Goal: Information Seeking & Learning: Learn about a topic

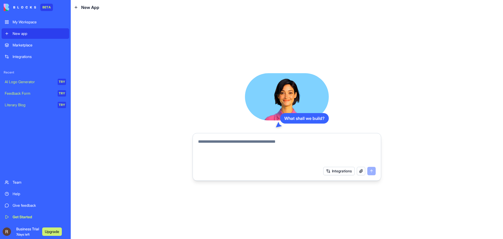
click at [26, 47] on div "Marketplace" at bounding box center [39, 44] width 53 height 5
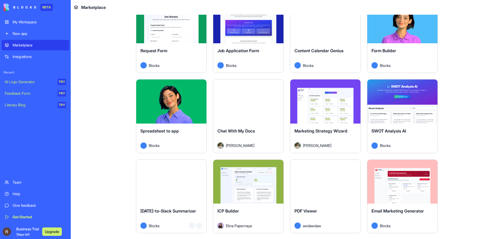
scroll to position [708, 0]
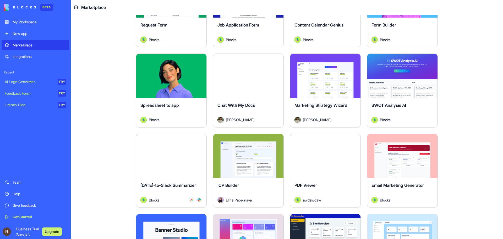
click at [26, 191] on link "Help" at bounding box center [36, 194] width 68 height 10
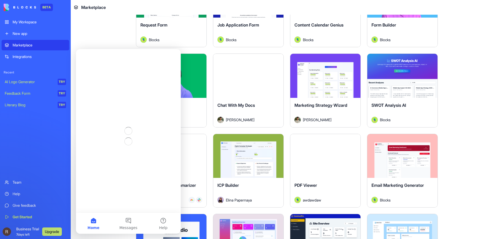
scroll to position [0, 0]
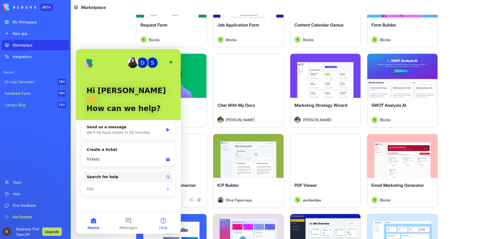
click at [159, 224] on button "Help" at bounding box center [163, 223] width 35 height 21
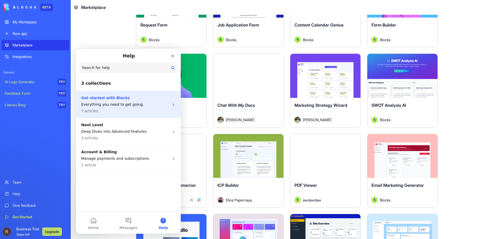
click at [121, 110] on p "7 articles" at bounding box center [125, 111] width 88 height 6
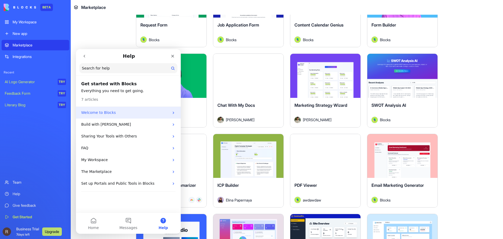
click at [144, 115] on p "Welcome to Blocks" at bounding box center [125, 113] width 88 height 6
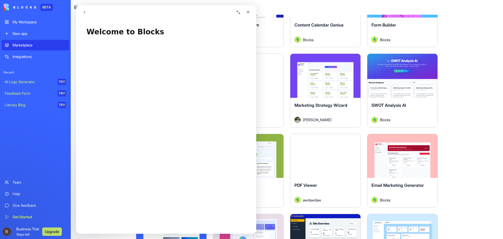
click at [81, 11] on button "go back" at bounding box center [84, 12] width 10 height 10
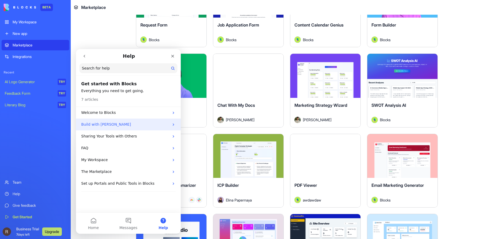
click at [137, 126] on p "Build with [PERSON_NAME]" at bounding box center [125, 125] width 88 height 6
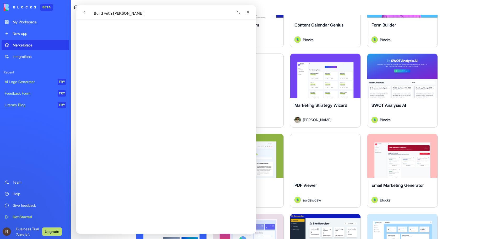
scroll to position [1046, 0]
click at [248, 12] on icon "Close" at bounding box center [248, 12] width 3 height 3
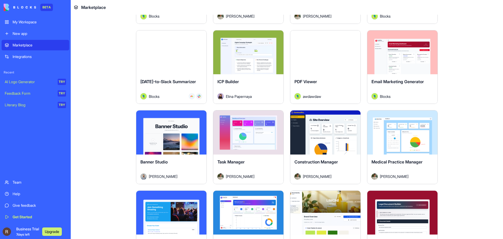
scroll to position [813, 0]
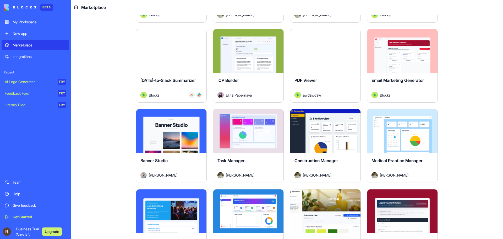
click at [247, 131] on button "Explore" at bounding box center [248, 131] width 39 height 10
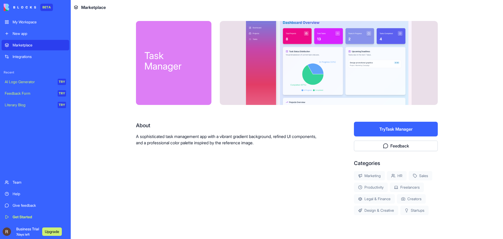
click at [29, 31] on div "New app" at bounding box center [39, 33] width 53 height 5
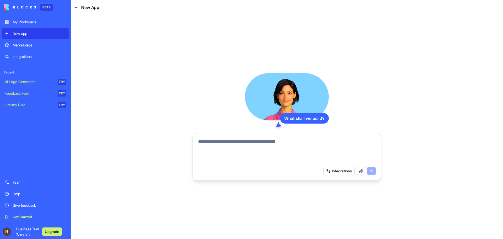
click at [253, 141] on textarea at bounding box center [287, 150] width 178 height 25
